Goal: Find specific fact

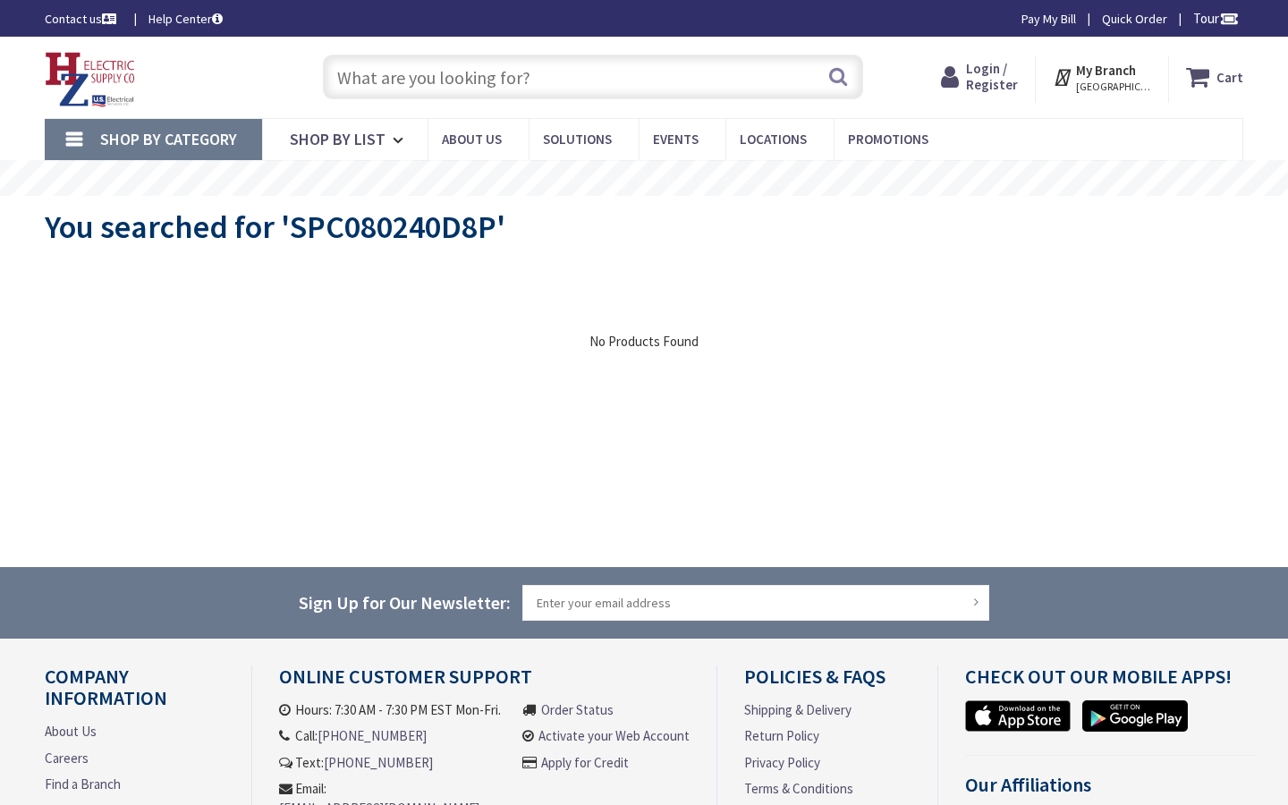
type input "Gough St &, Golden Gate Ave, San Francisco, CA 94102, USA"
